Goal: Information Seeking & Learning: Learn about a topic

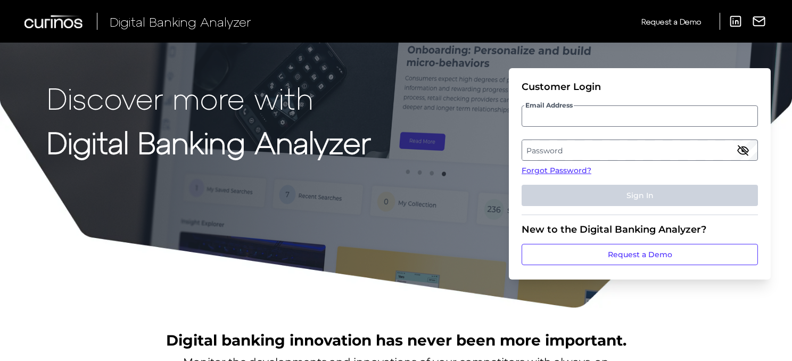
drag, startPoint x: 0, startPoint y: 0, endPoint x: 573, endPoint y: 120, distance: 585.5
click at [573, 120] on input "Email Address" at bounding box center [639, 115] width 236 height 21
type input "[EMAIL_ADDRESS][PERSON_NAME][DOMAIN_NAME]"
click at [562, 149] on label "Password" at bounding box center [639, 149] width 235 height 19
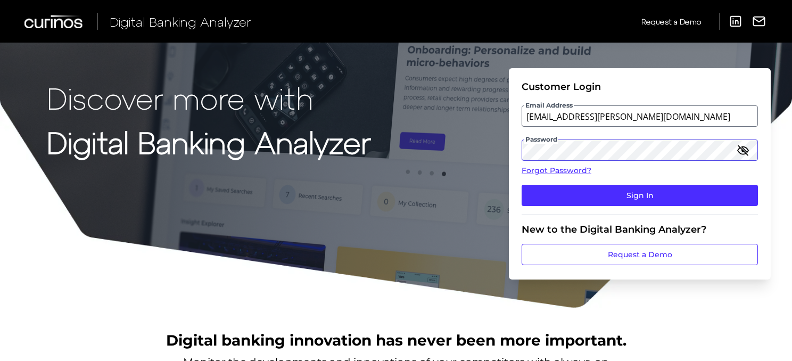
click at [521, 185] on button "Sign In" at bounding box center [639, 195] width 236 height 21
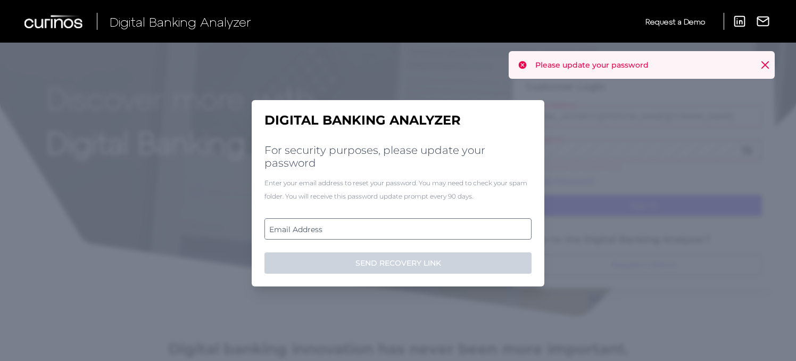
click at [344, 231] on label "Email Address" at bounding box center [397, 228] width 265 height 19
click at [344, 231] on input "email" at bounding box center [397, 228] width 267 height 21
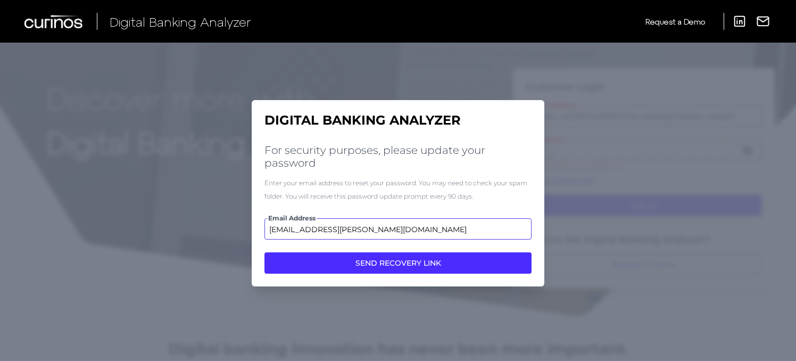
type input "[EMAIL_ADDRESS][PERSON_NAME][DOMAIN_NAME]"
click at [264, 252] on button "SEND RECOVERY LINK" at bounding box center [397, 262] width 267 height 21
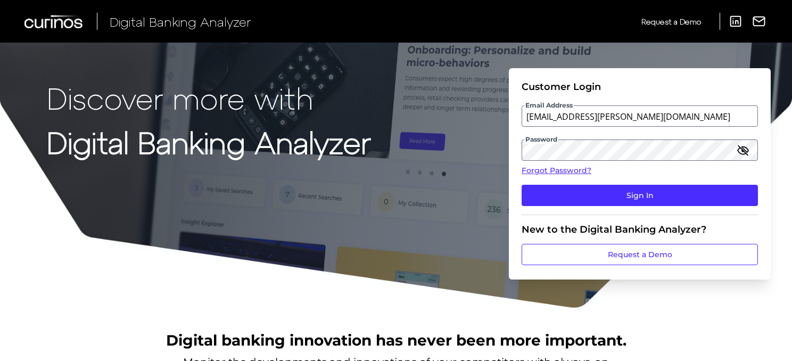
click at [745, 149] on icon "button" at bounding box center [742, 150] width 13 height 13
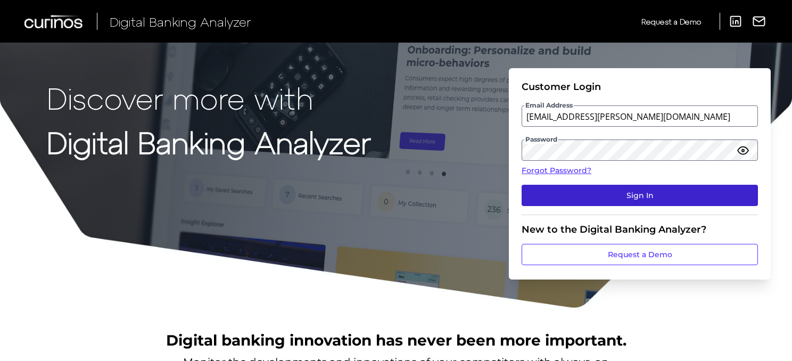
click at [632, 194] on button "Sign In" at bounding box center [639, 195] width 236 height 21
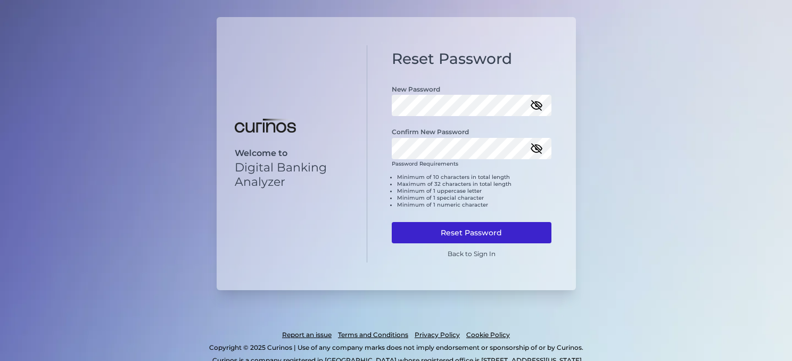
click at [508, 230] on button "Reset Password" at bounding box center [472, 232] width 160 height 21
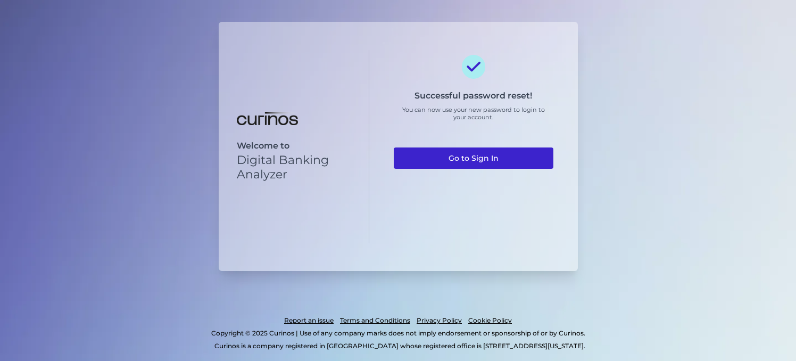
click at [472, 157] on link "Go to Sign In" at bounding box center [474, 157] width 160 height 21
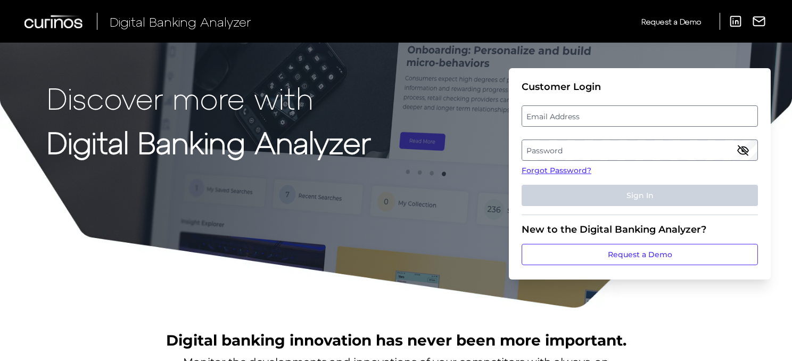
click at [549, 121] on label "Email Address" at bounding box center [639, 115] width 235 height 19
click at [549, 121] on input "email" at bounding box center [639, 115] width 236 height 21
click at [558, 115] on input "Email Address" at bounding box center [639, 115] width 236 height 21
type input "[EMAIL_ADDRESS][PERSON_NAME][DOMAIN_NAME]"
click at [569, 152] on label "Password" at bounding box center [639, 149] width 235 height 19
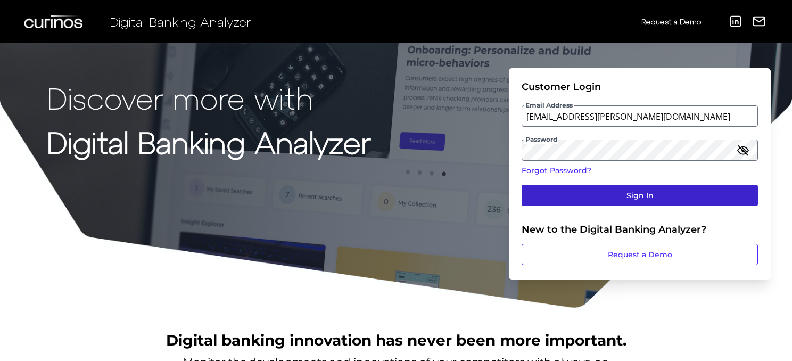
click at [641, 196] on button "Sign In" at bounding box center [639, 195] width 236 height 21
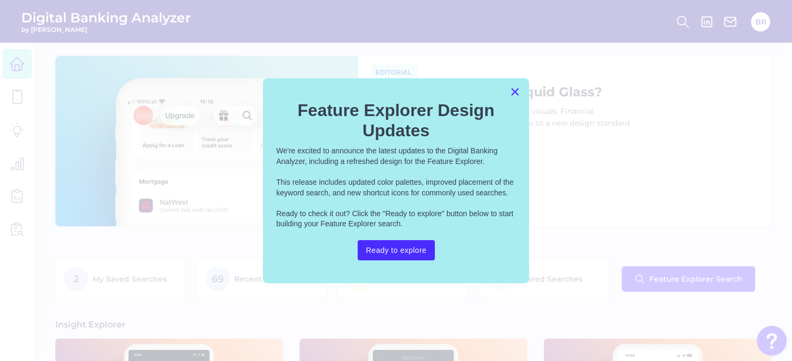
click at [516, 89] on button "×" at bounding box center [515, 91] width 10 height 17
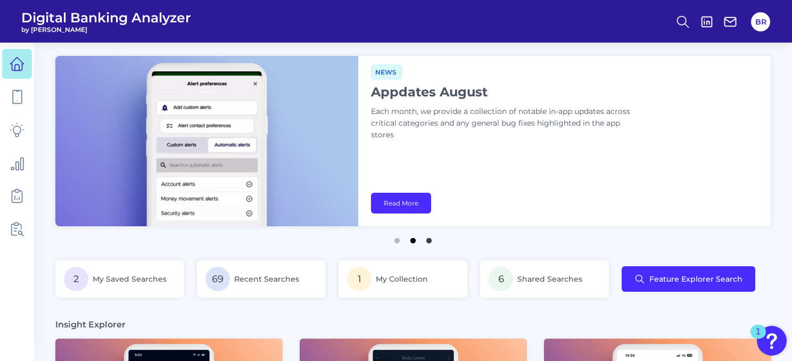
click at [410, 242] on button "2" at bounding box center [413, 237] width 11 height 11
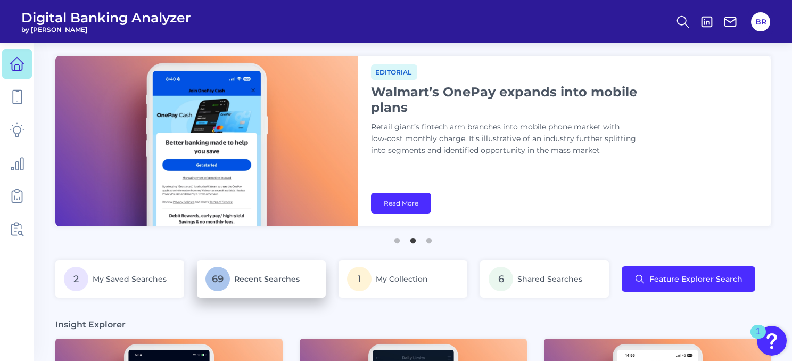
click at [235, 278] on span "Recent Searches" at bounding box center [266, 279] width 65 height 10
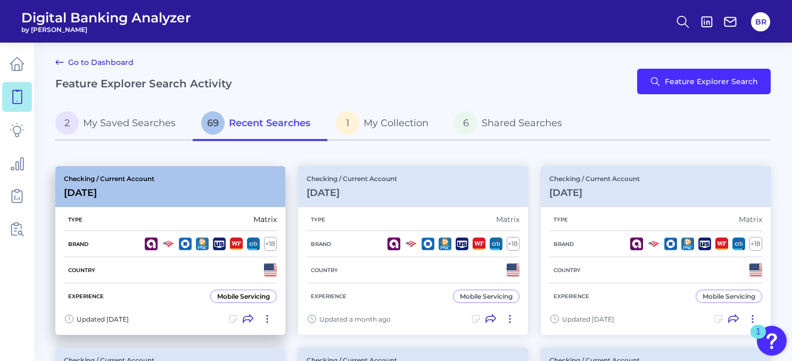
click at [190, 179] on div "Checking / Current Account [DATE]" at bounding box center [170, 186] width 230 height 41
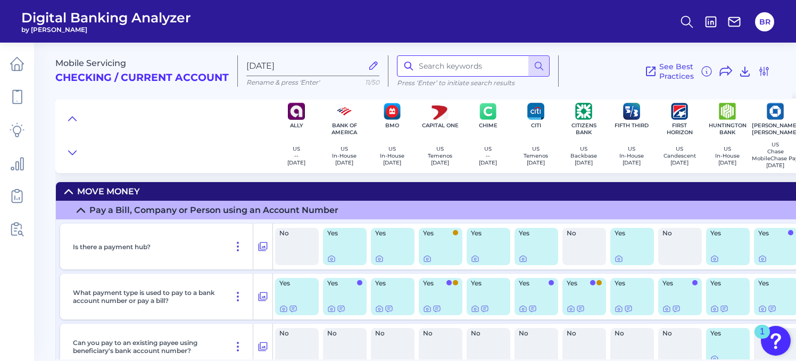
click at [434, 63] on input at bounding box center [473, 65] width 153 height 21
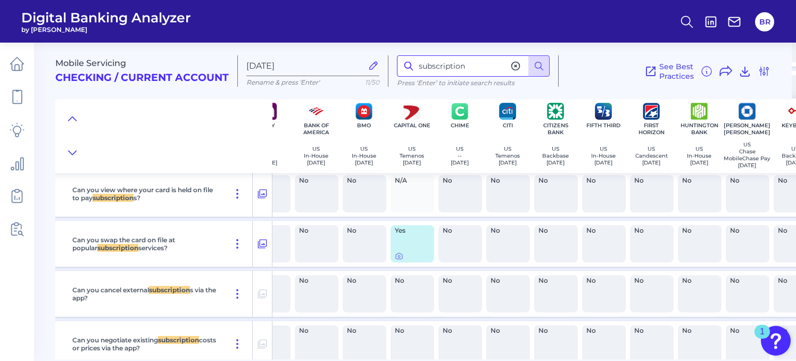
scroll to position [4647, 27]
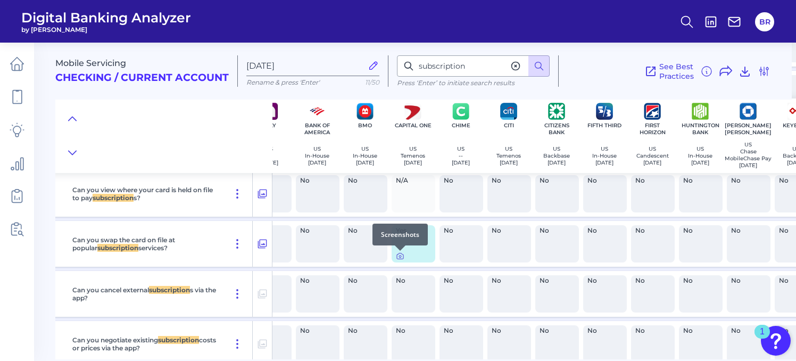
click at [401, 256] on icon at bounding box center [400, 256] width 2 height 2
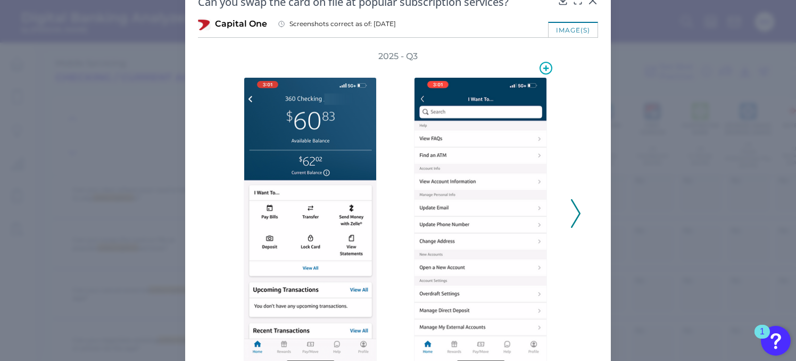
scroll to position [52, 0]
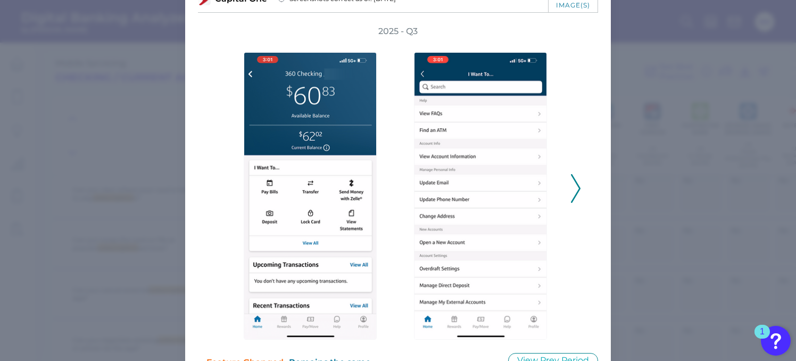
click at [575, 191] on icon at bounding box center [576, 188] width 10 height 29
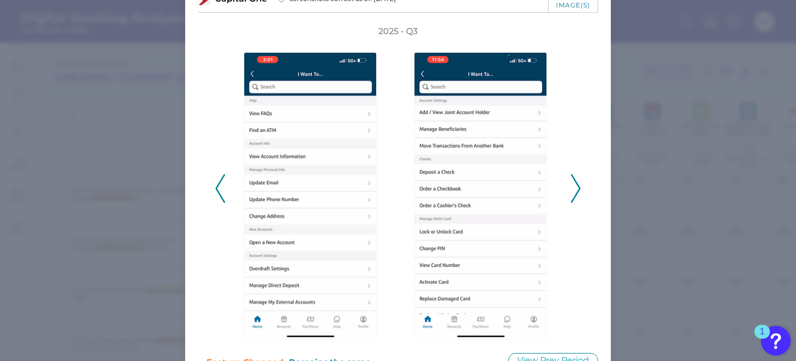
click at [575, 191] on icon at bounding box center [576, 188] width 10 height 29
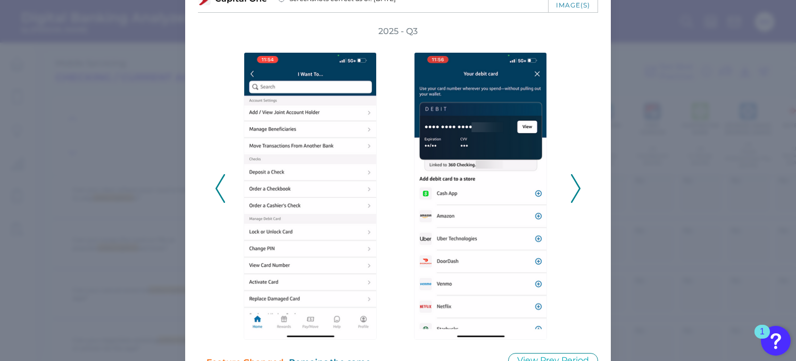
click at [575, 191] on icon at bounding box center [576, 188] width 10 height 29
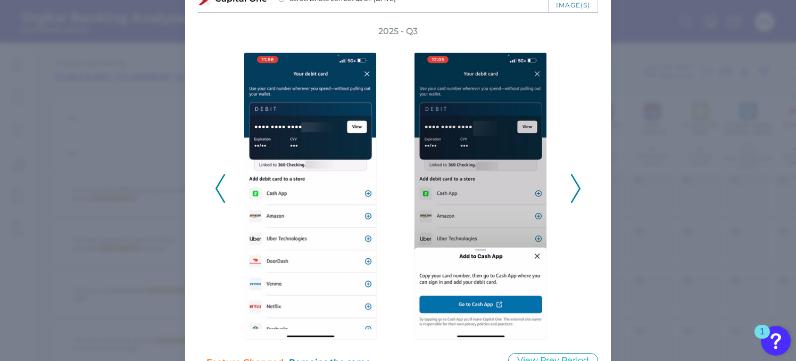
click at [574, 192] on polyline at bounding box center [575, 188] width 8 height 27
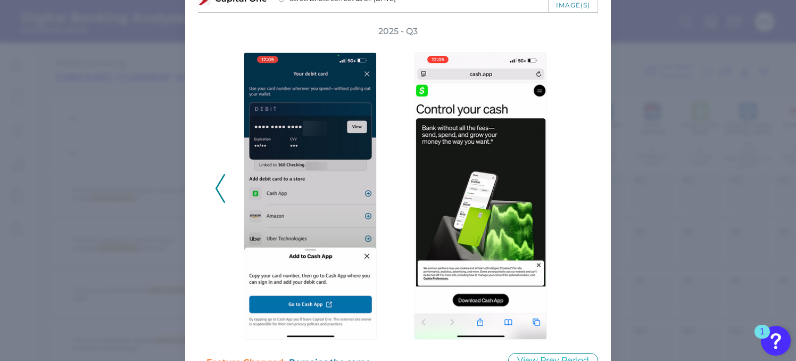
click at [574, 192] on div "2025 - Q3" at bounding box center [398, 183] width 366 height 314
click at [217, 192] on polyline at bounding box center [220, 188] width 8 height 27
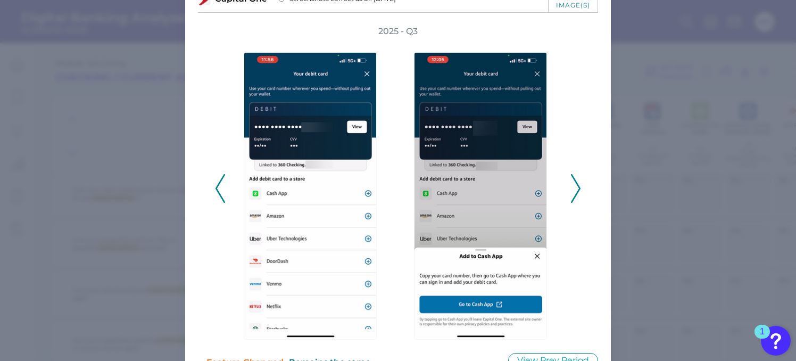
click at [217, 192] on polyline at bounding box center [220, 188] width 8 height 27
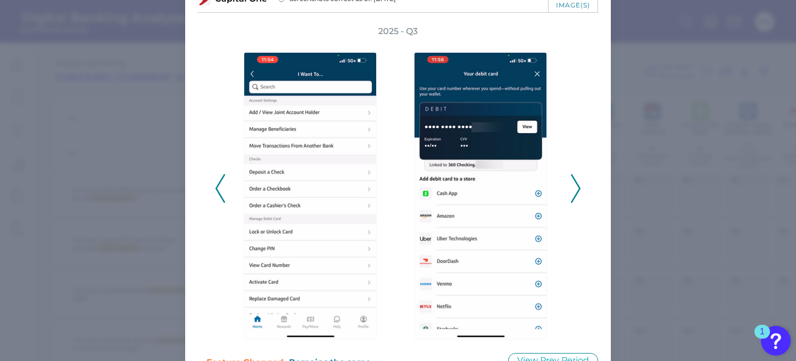
click at [217, 192] on polyline at bounding box center [220, 188] width 8 height 27
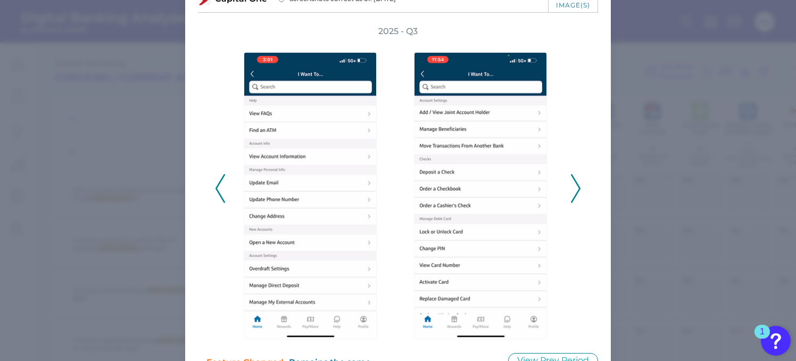
click at [217, 192] on polyline at bounding box center [220, 188] width 8 height 27
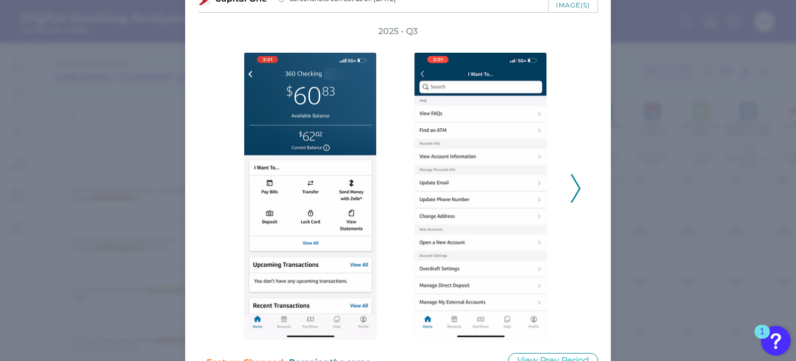
click at [574, 194] on polyline at bounding box center [575, 188] width 8 height 27
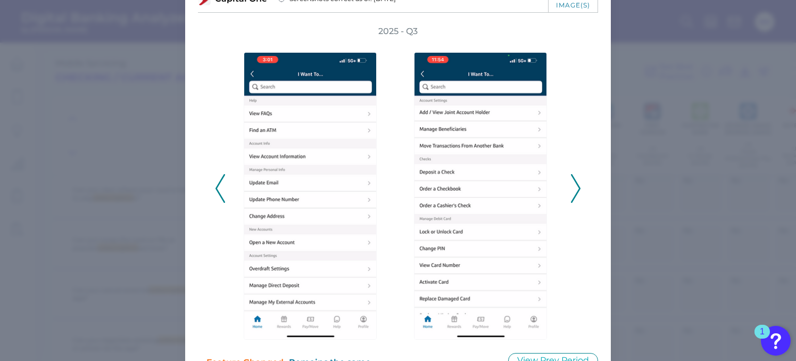
click at [572, 192] on icon at bounding box center [576, 188] width 10 height 29
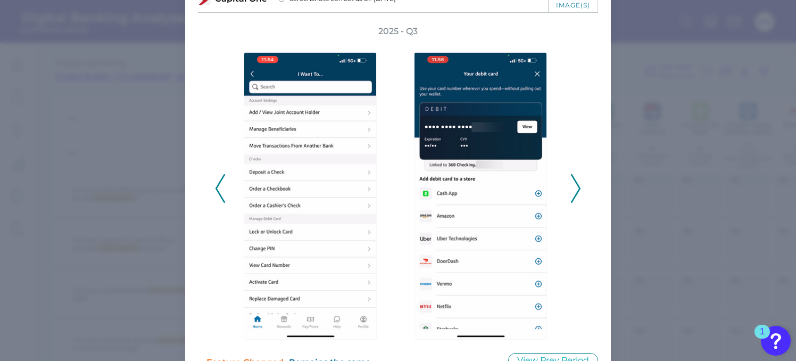
click at [572, 192] on icon at bounding box center [576, 188] width 10 height 29
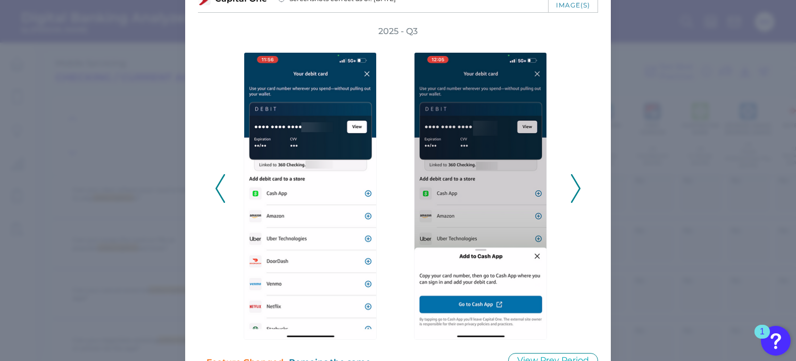
click at [572, 192] on icon at bounding box center [576, 188] width 10 height 29
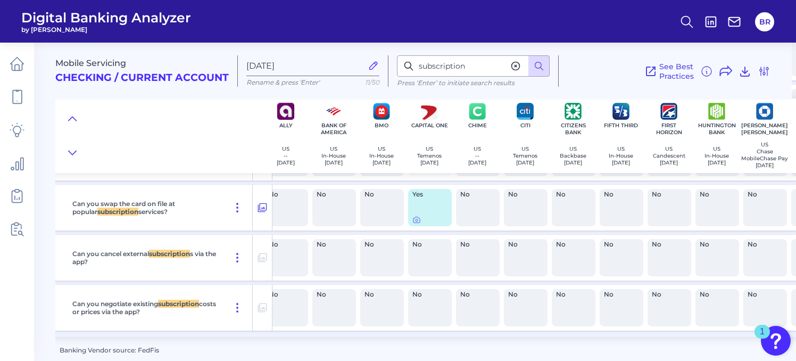
scroll to position [4685, 0]
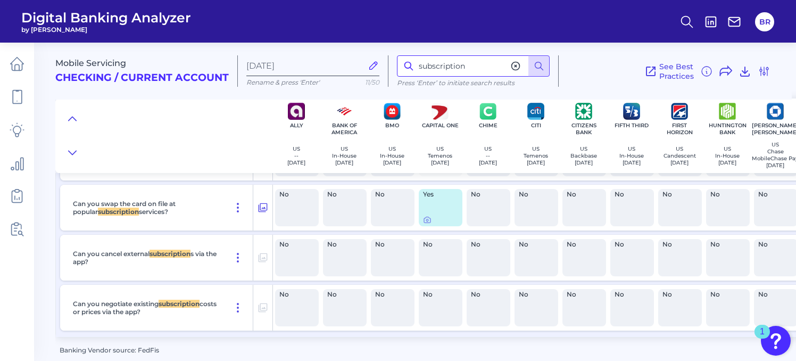
drag, startPoint x: 489, startPoint y: 70, endPoint x: 304, endPoint y: 70, distance: 184.6
click at [304, 70] on div "Mobile Servicing Checking / Current Account [DATE] Rename & press 'Enter' 11/50…" at bounding box center [423, 66] width 736 height 65
type input "switch"
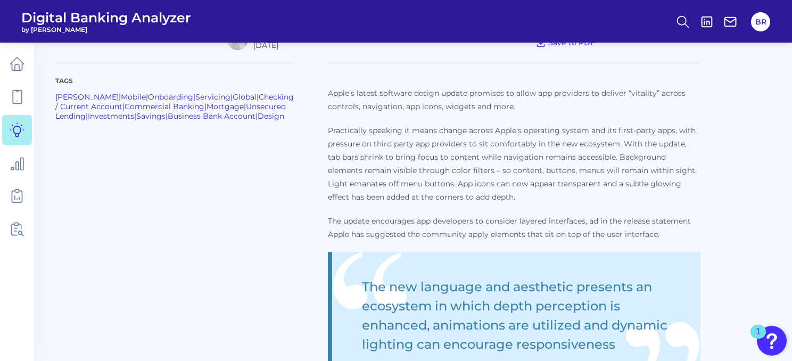
scroll to position [423, 0]
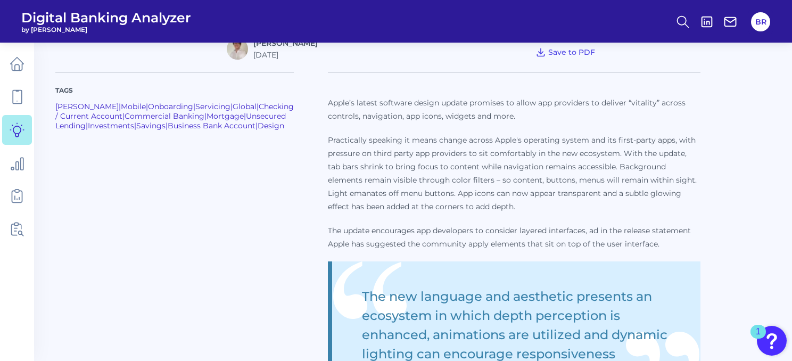
drag, startPoint x: 229, startPoint y: 103, endPoint x: 559, endPoint y: 243, distance: 358.3
click at [559, 243] on div "Tags Monzo | Mobile | Onboarding | Servicing | Global | Checking / Current Acco…" at bounding box center [412, 368] width 715 height 616
copy div "Servicing | Global | Checking / Current Account | Commercial Banking | Mortgage…"
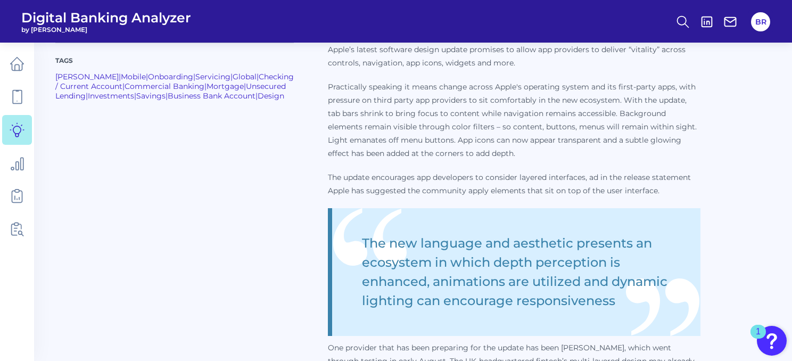
scroll to position [532, 0]
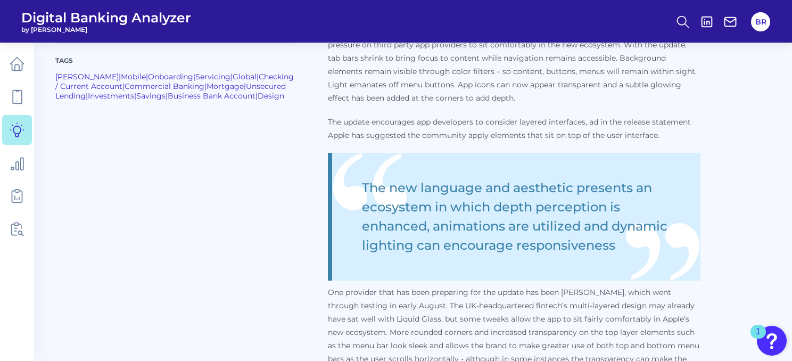
click at [455, 220] on blockquote "The new language and aesthetic presents an ecosystem in which depth perception …" at bounding box center [514, 217] width 372 height 128
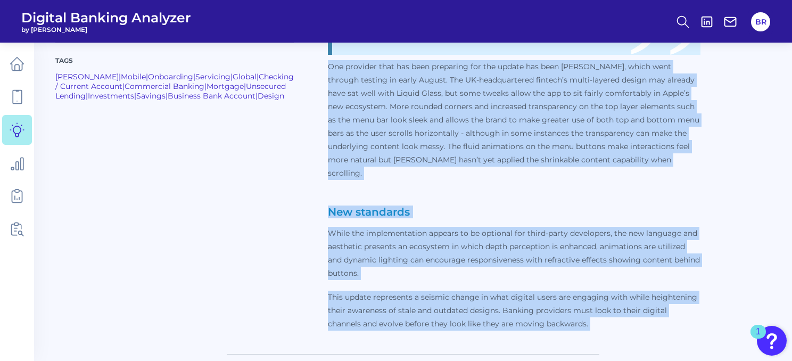
scroll to position [813, 0]
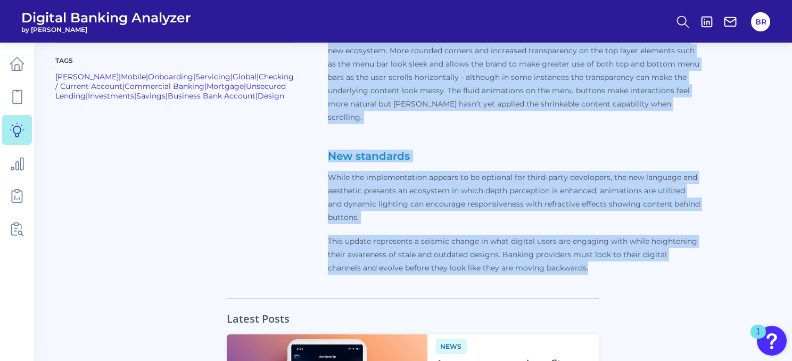
drag, startPoint x: 228, startPoint y: 162, endPoint x: 530, endPoint y: 263, distance: 318.7
copy p "One provider that has been preparing for the update has been Monzo, which went …"
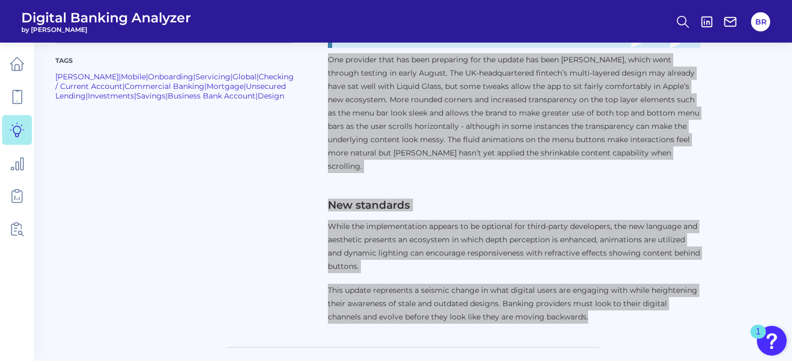
scroll to position [717, 0]
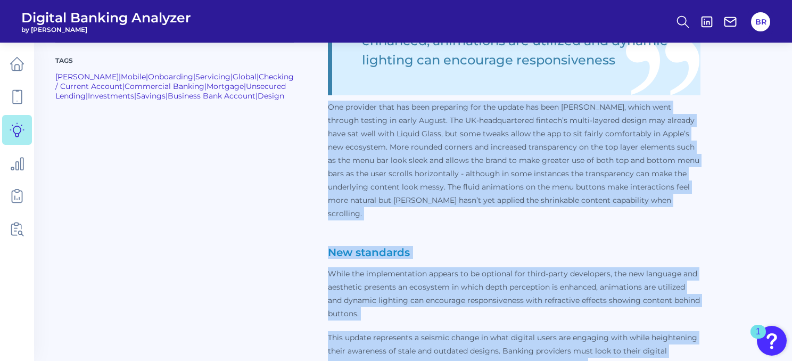
drag, startPoint x: 312, startPoint y: 152, endPoint x: 237, endPoint y: 113, distance: 84.9
click at [328, 151] on p "One provider that has been preparing for the update has been Monzo, which went …" at bounding box center [514, 161] width 372 height 120
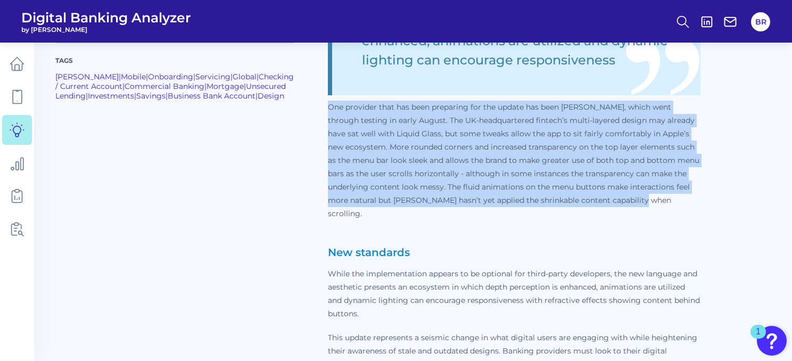
drag, startPoint x: 228, startPoint y: 104, endPoint x: 528, endPoint y: 194, distance: 313.2
click at [512, 196] on p "One provider that has been preparing for the update has been Monzo, which went …" at bounding box center [514, 161] width 372 height 120
copy p "One provider that has been preparing for the update has been Monzo, which went …"
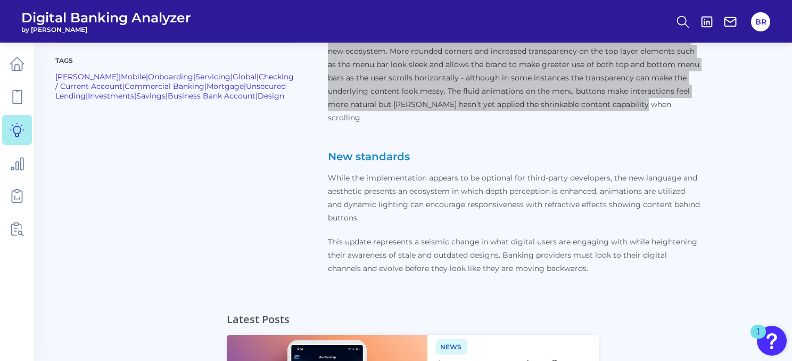
scroll to position [819, 0]
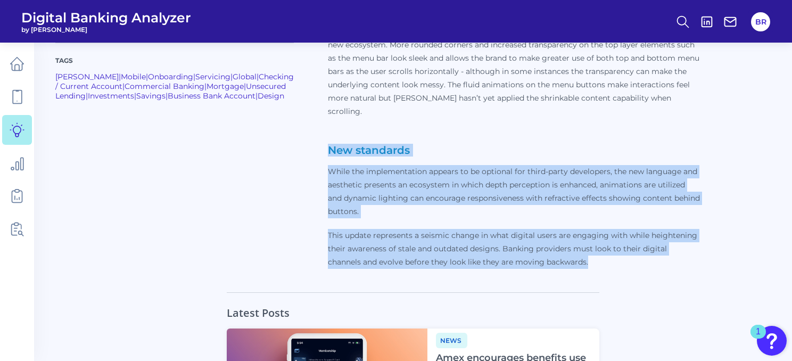
drag, startPoint x: 228, startPoint y: 135, endPoint x: 502, endPoint y: 261, distance: 301.9
copy p "New standards While the implementation appears to be optional for third-party d…"
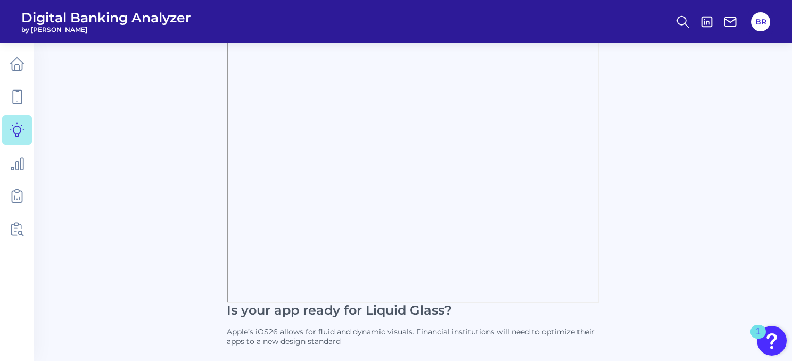
scroll to position [0, 0]
